Goal: Navigation & Orientation: Find specific page/section

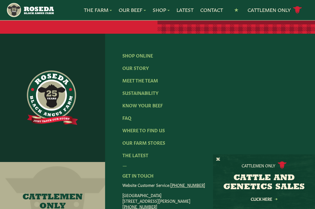
scroll to position [845, 0]
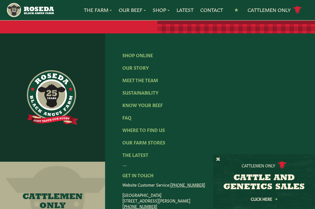
click at [129, 140] on link "Our Farm Stores" at bounding box center [143, 142] width 43 height 6
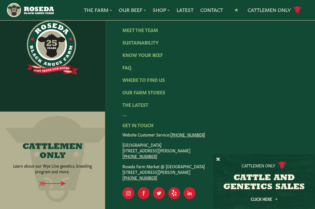
scroll to position [961, 0]
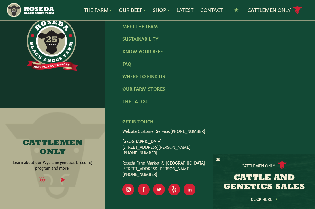
click at [132, 79] on link "Where To Find Us" at bounding box center [143, 76] width 42 height 6
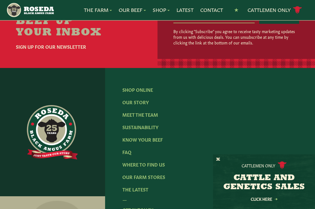
scroll to position [988, 0]
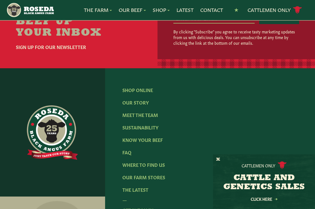
click at [132, 91] on link "Shop Online" at bounding box center [137, 90] width 31 height 6
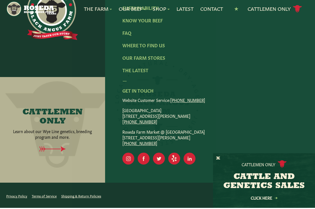
scroll to position [976, 0]
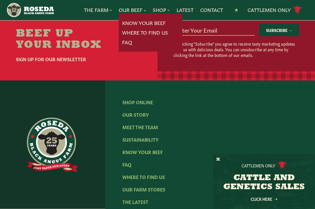
click at [122, 41] on link "FAQ" at bounding box center [127, 42] width 10 height 7
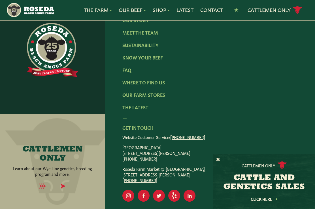
scroll to position [955, 0]
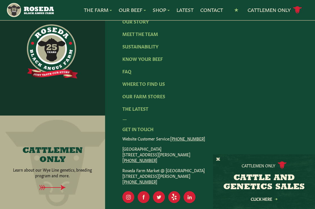
click at [154, 93] on link "Our Farm Stores" at bounding box center [143, 96] width 43 height 6
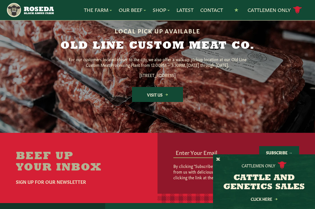
scroll to position [735, 0]
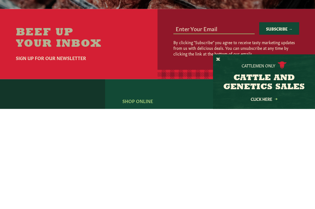
scroll to position [761, 0]
